Goal: Navigation & Orientation: Find specific page/section

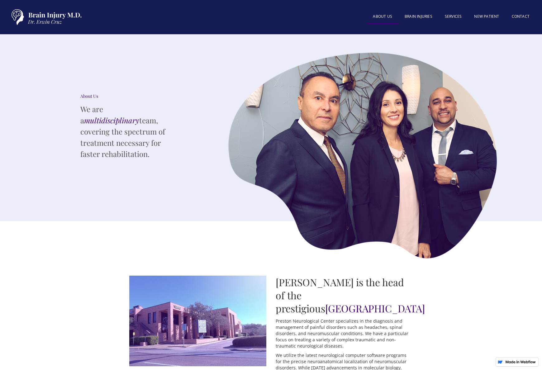
click at [385, 16] on link "About US" at bounding box center [383, 17] width 32 height 14
click at [384, 16] on link "About US" at bounding box center [383, 17] width 32 height 14
click at [458, 16] on link "SERVICES" at bounding box center [454, 16] width 30 height 13
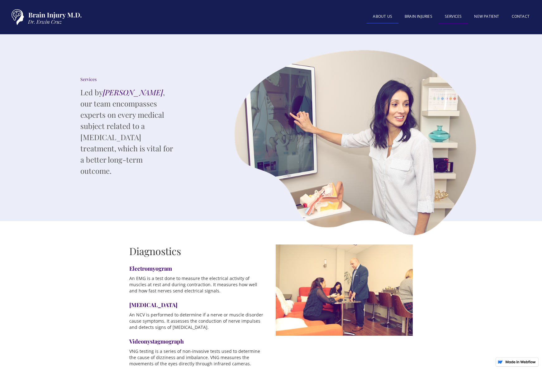
click at [383, 15] on link "About US" at bounding box center [383, 16] width 32 height 13
